Goal: Find specific page/section: Find specific page/section

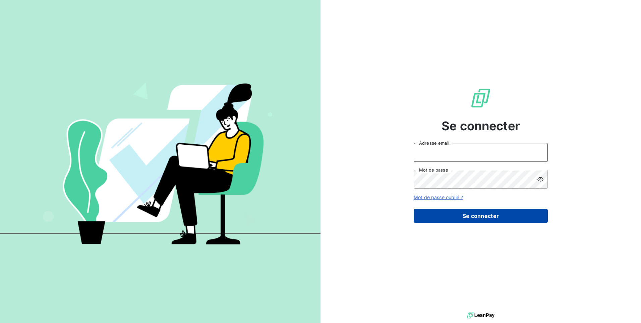
type input "sderre@thibaut.fr"
click at [482, 213] on button "Se connecter" at bounding box center [481, 216] width 134 height 14
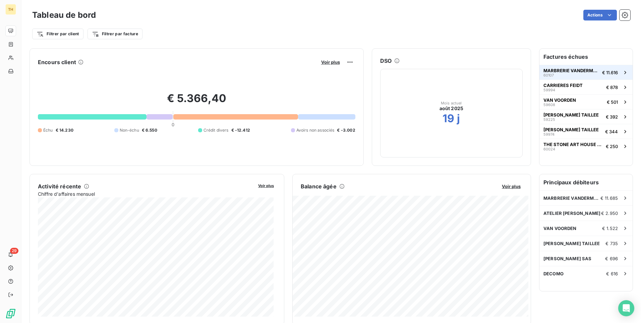
click at [580, 71] on span "MARBRERIE VANDERMARLIERE" at bounding box center [572, 70] width 56 height 5
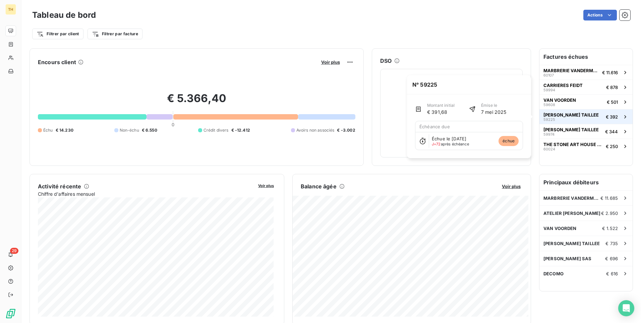
click at [572, 112] on span "[PERSON_NAME] TAILLEE" at bounding box center [571, 114] width 55 height 5
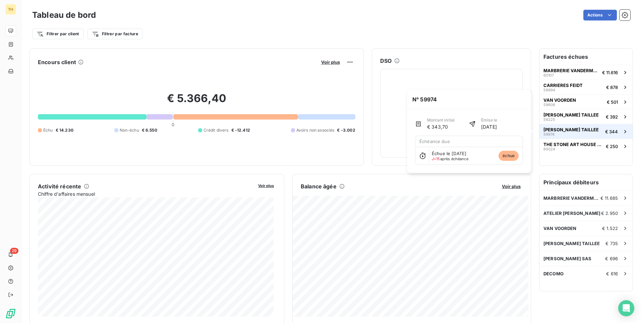
click at [566, 131] on span "[PERSON_NAME] TAILLEE" at bounding box center [571, 129] width 55 height 5
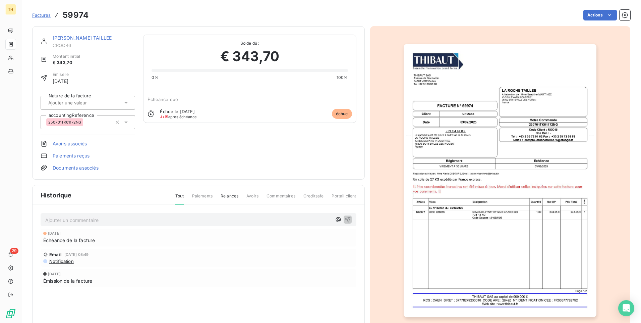
click at [83, 36] on link "[PERSON_NAME] TAILLEE" at bounding box center [82, 38] width 59 height 6
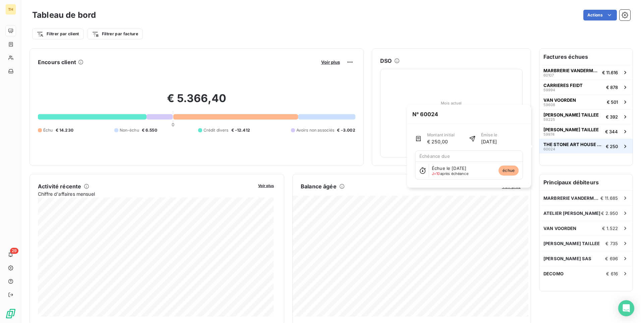
click at [576, 148] on div "THE STONE ART HOUSE NATUURSTEEN 60024" at bounding box center [574, 146] width 60 height 9
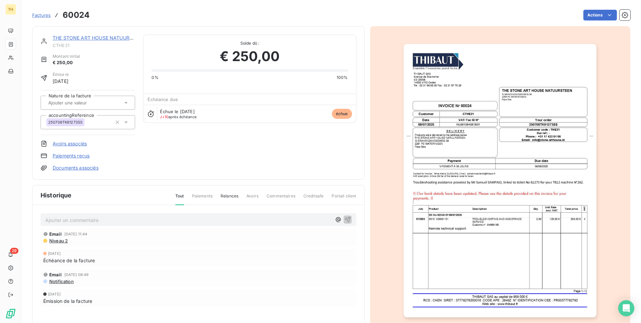
click at [500, 229] on img "button" at bounding box center [500, 180] width 193 height 273
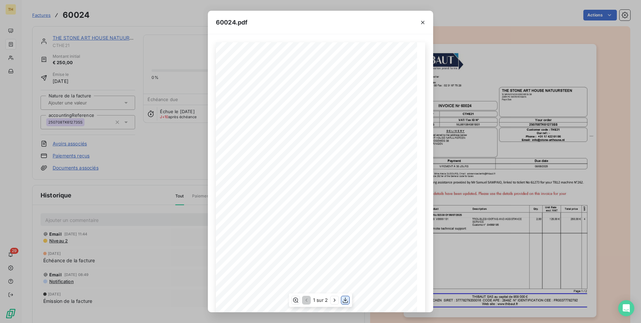
click at [345, 302] on icon "button" at bounding box center [345, 300] width 5 height 6
click at [424, 22] on icon "button" at bounding box center [423, 22] width 7 height 7
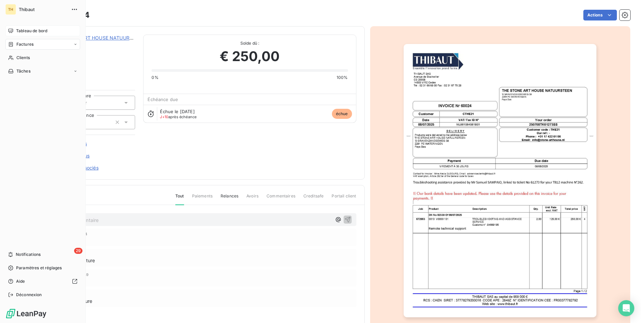
click at [33, 32] on span "Tableau de bord" at bounding box center [31, 31] width 31 height 6
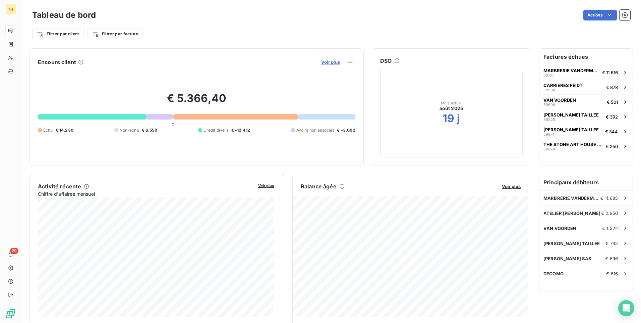
click at [325, 61] on span "Voir plus" at bounding box center [330, 61] width 19 height 5
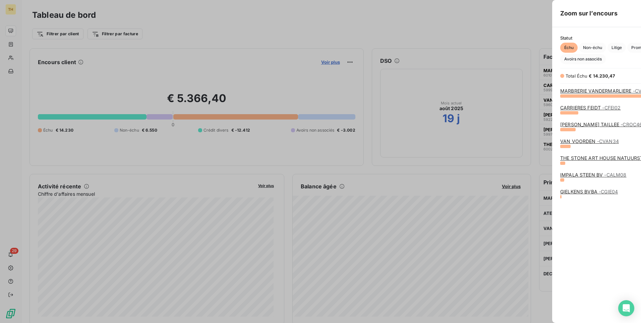
scroll to position [222, 253]
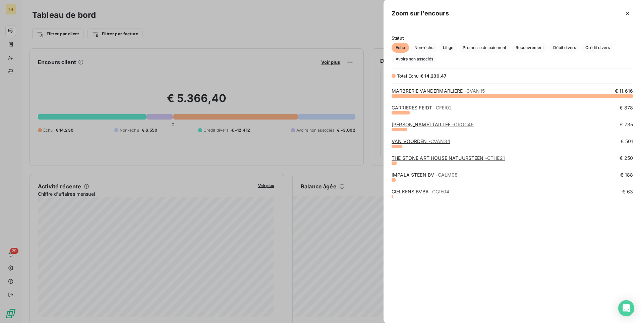
click at [423, 175] on link "IMPALA [PERSON_NAME] BV - CALM08" at bounding box center [425, 175] width 66 height 6
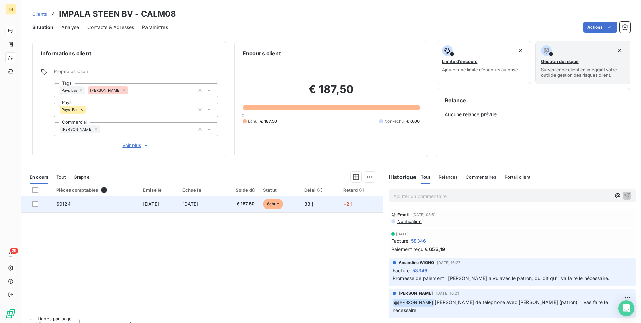
click at [61, 204] on span "60124" at bounding box center [63, 204] width 14 height 6
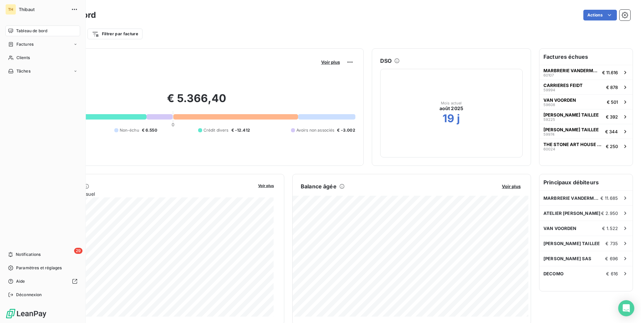
click at [28, 30] on span "Tableau de bord" at bounding box center [31, 31] width 31 height 6
